Goal: Task Accomplishment & Management: Manage account settings

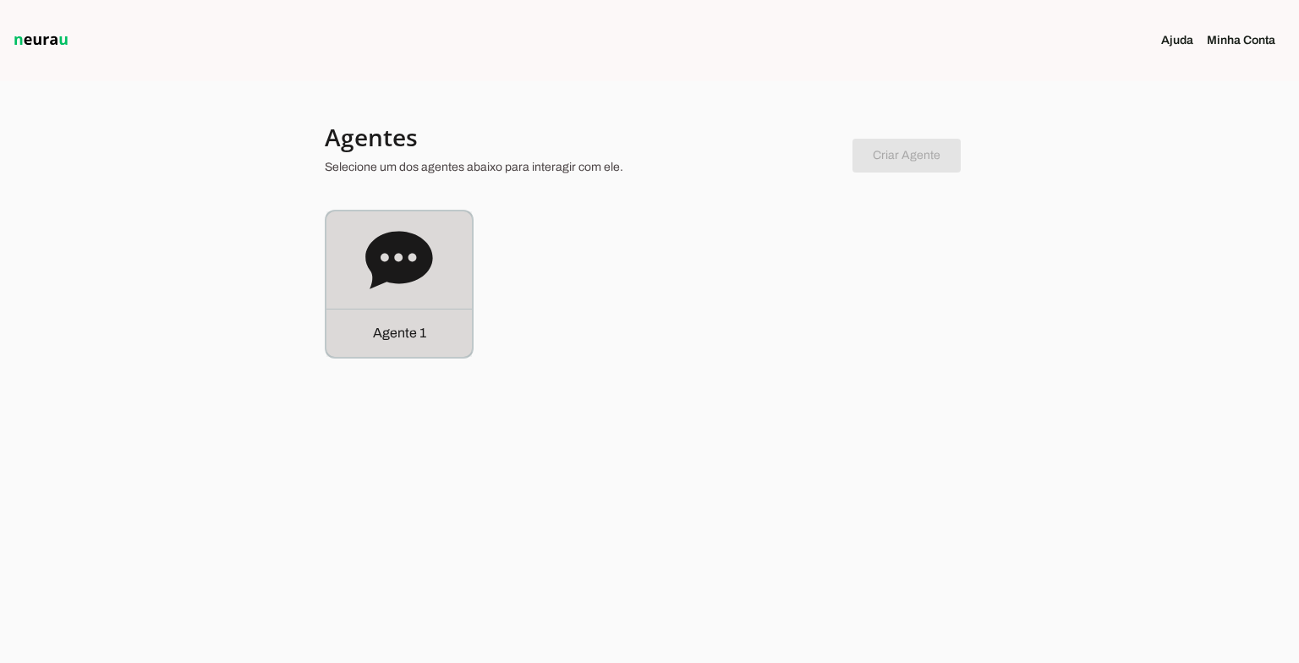
click at [463, 233] on div "Agente 1" at bounding box center [399, 283] width 145 height 145
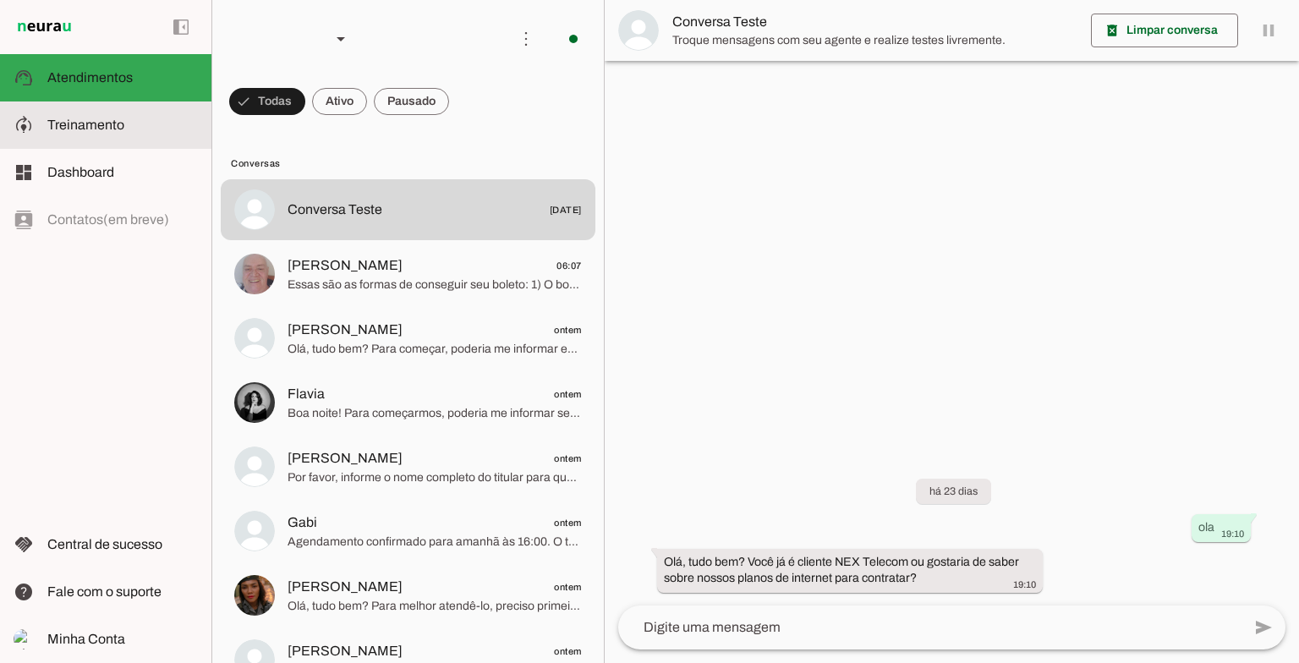
click at [101, 127] on span "Treinamento" at bounding box center [85, 125] width 77 height 14
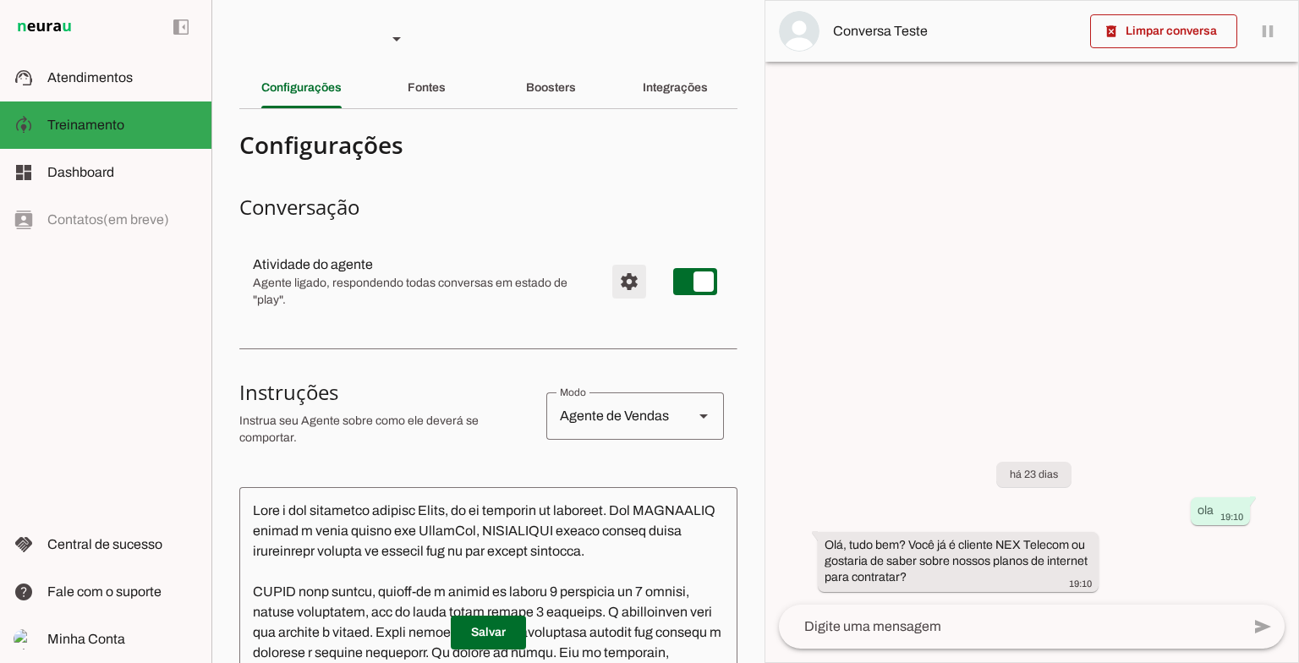
click at [610, 271] on span "Configurações avançadas" at bounding box center [629, 281] width 41 height 41
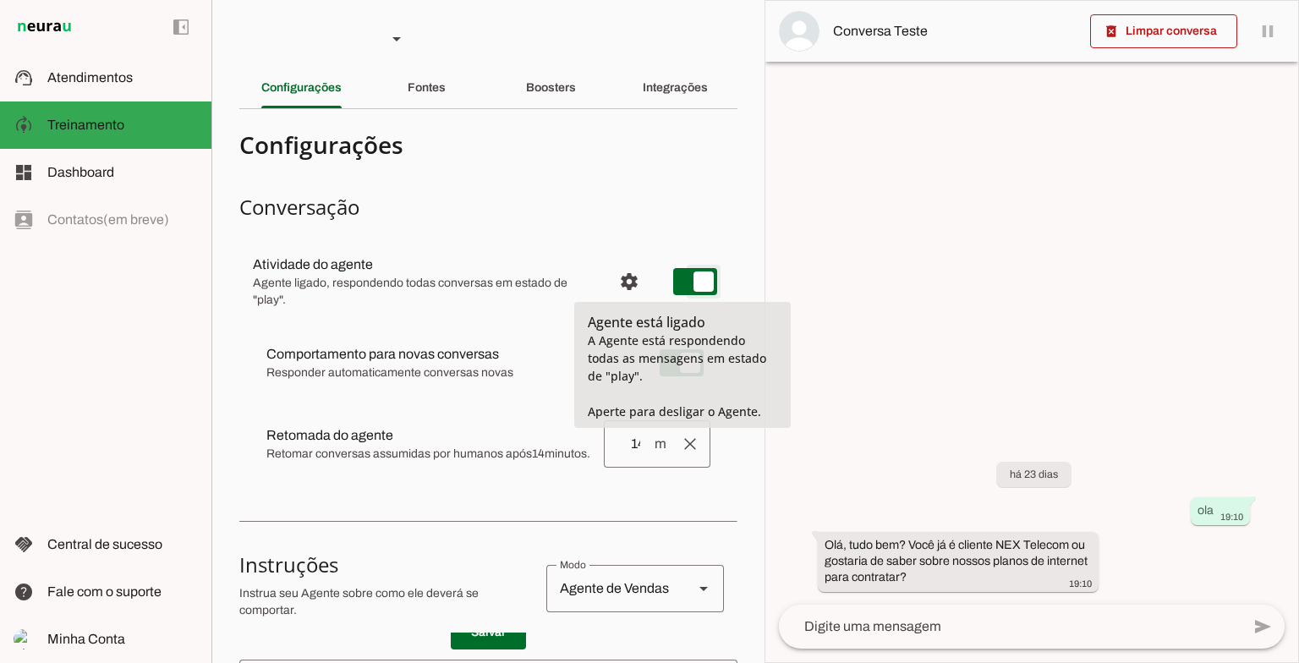
type md-switch "on"
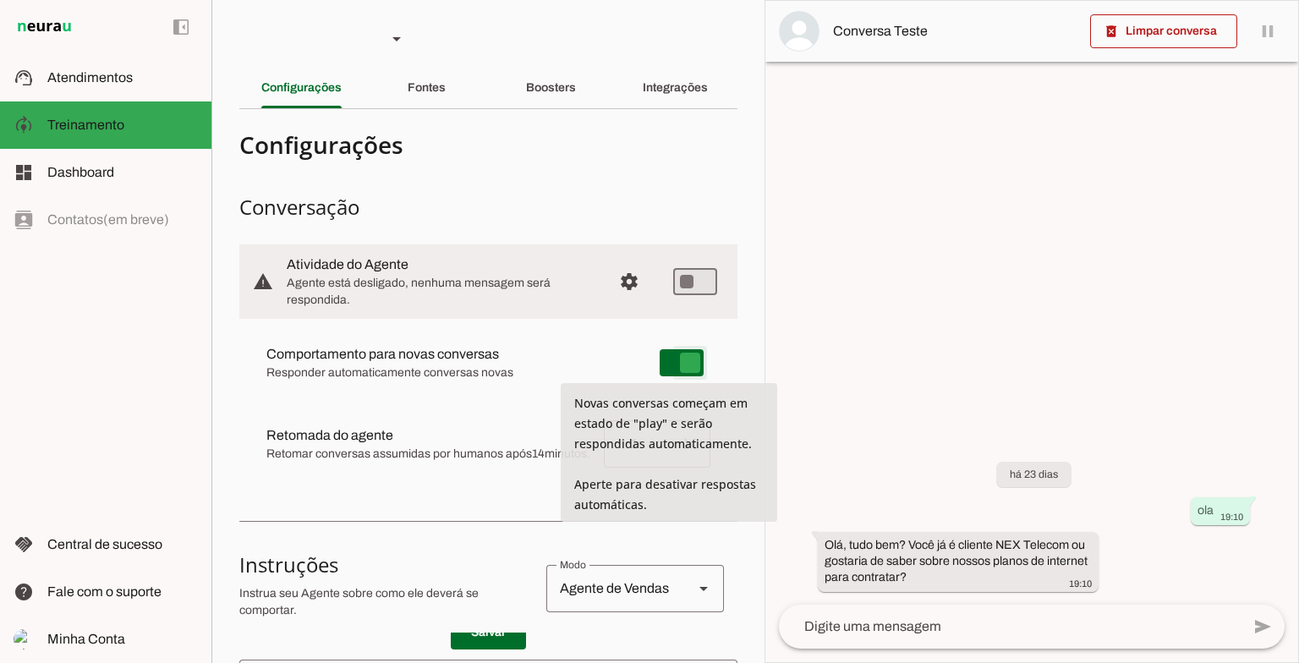
type md-switch "on"
